Goal: Find specific page/section: Find specific page/section

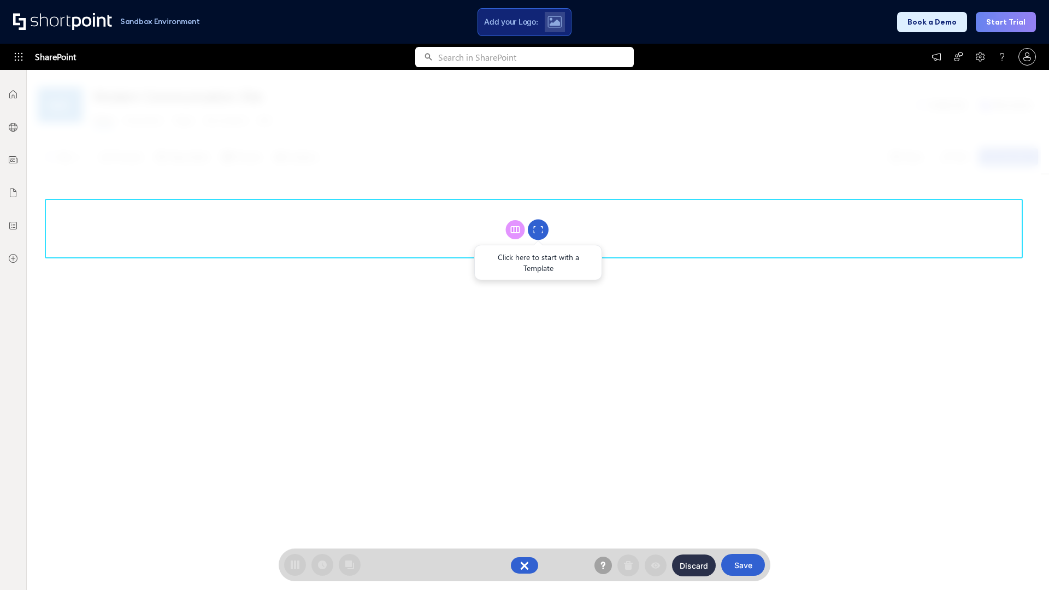
click at [538, 229] on circle at bounding box center [538, 230] width 21 height 21
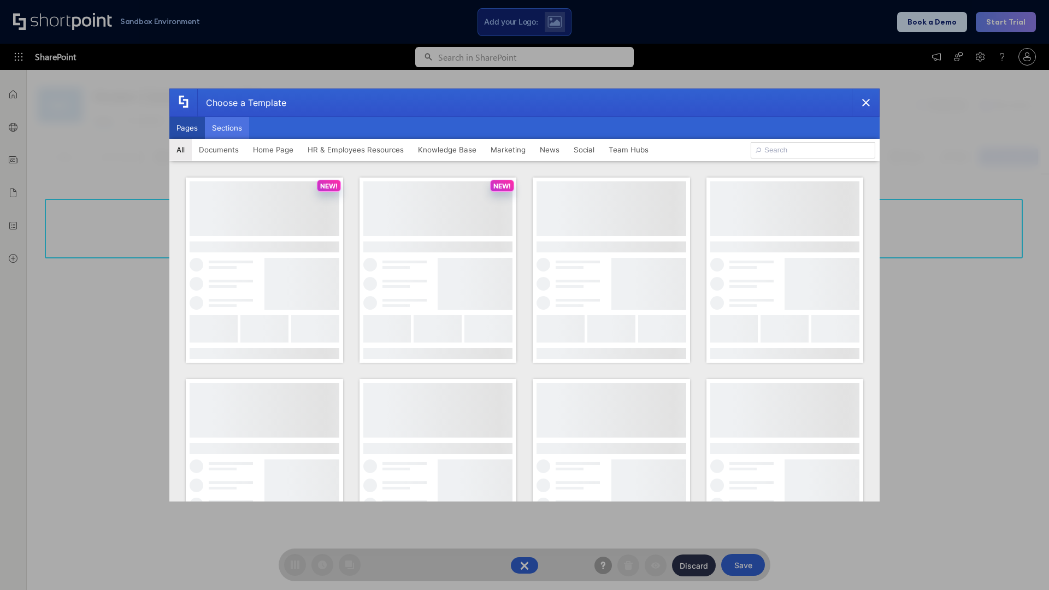
click at [227, 128] on button "Sections" at bounding box center [227, 128] width 44 height 22
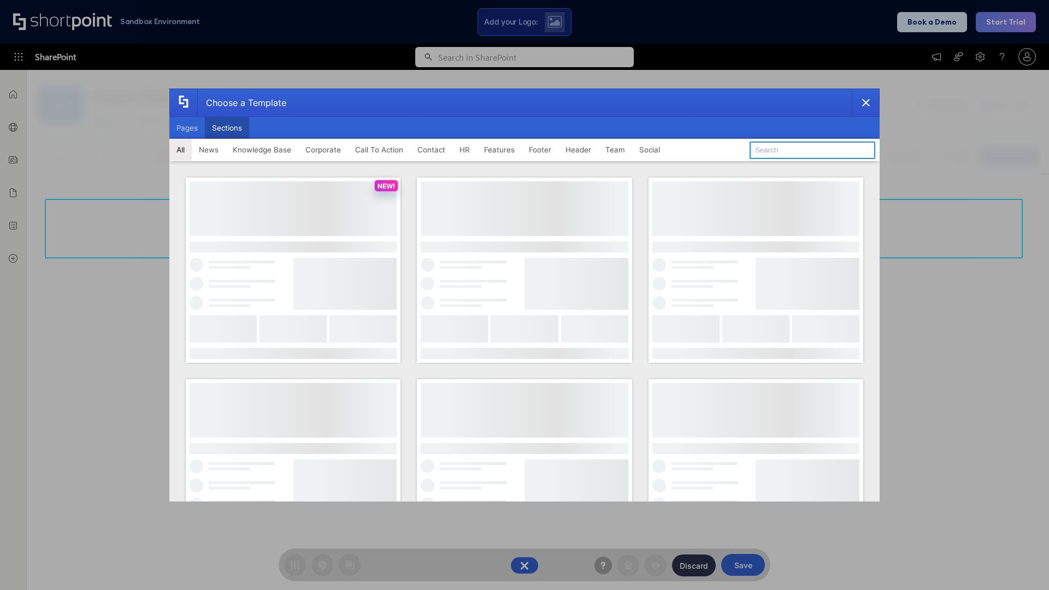
type input "HR Hub 2"
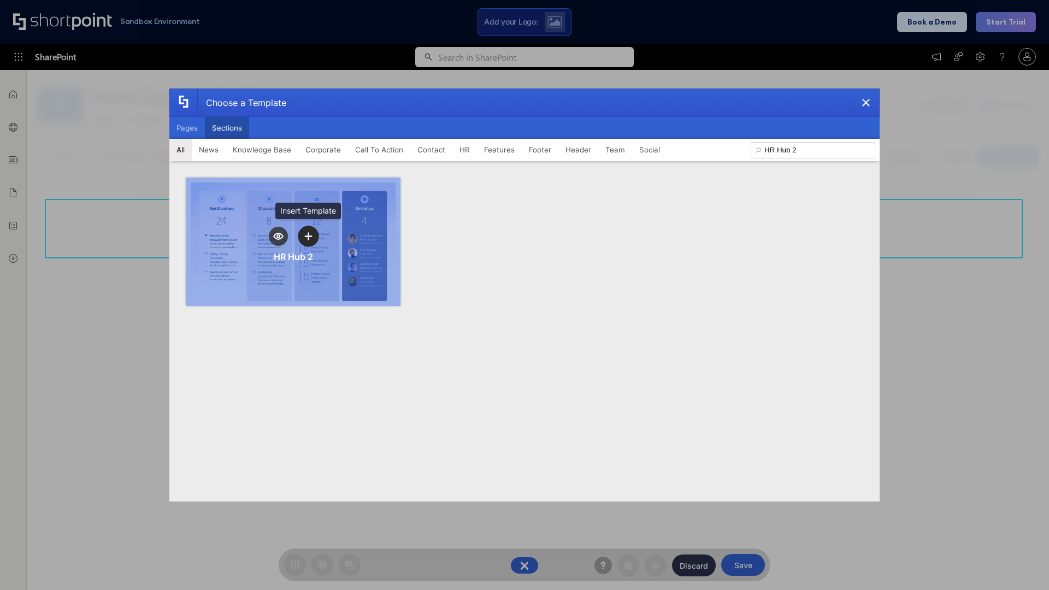
click at [308, 236] on icon "template selector" at bounding box center [308, 236] width 8 height 8
